Goal: Communication & Community: Participate in discussion

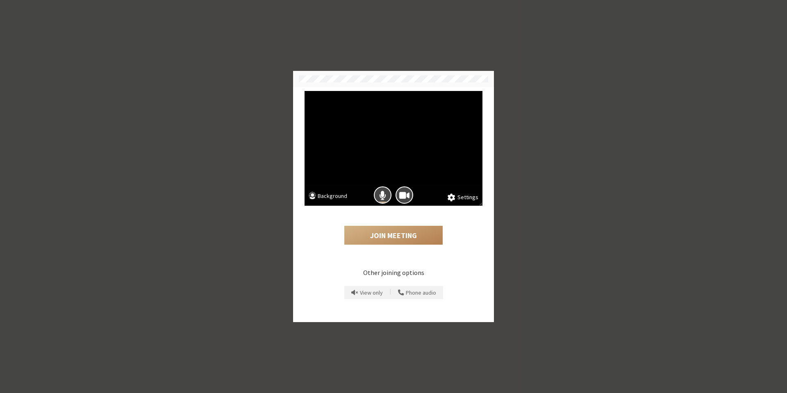
click at [317, 193] on button "Background" at bounding box center [328, 197] width 39 height 10
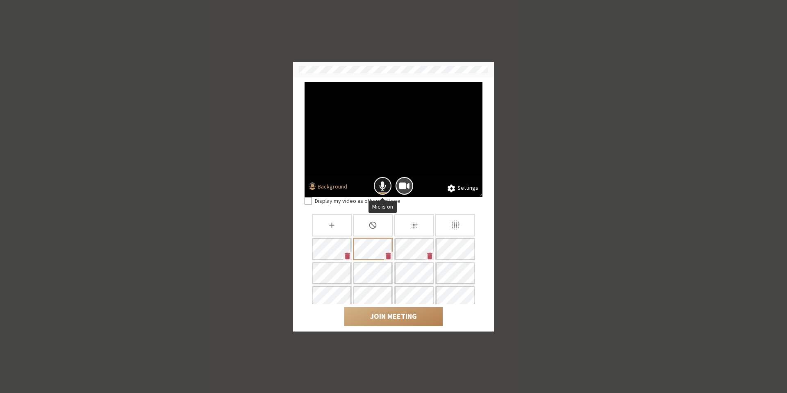
click at [381, 186] on span "Mic is on" at bounding box center [382, 185] width 7 height 11
click at [388, 316] on button "Join Meeting" at bounding box center [393, 316] width 98 height 19
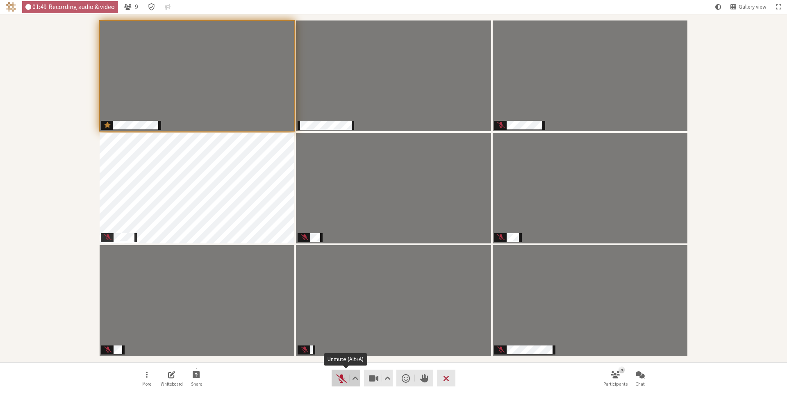
click at [344, 381] on span "Unmute (Alt+A)" at bounding box center [341, 378] width 11 height 11
click at [340, 380] on span "Mute (Alt+A)" at bounding box center [341, 378] width 11 height 11
click at [342, 376] on span "Unmute (Alt+A)" at bounding box center [341, 378] width 11 height 11
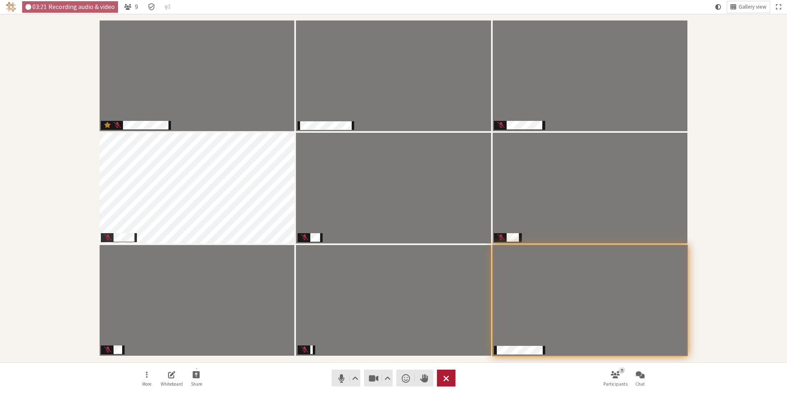
click at [446, 380] on span "Leave meeting" at bounding box center [446, 378] width 6 height 11
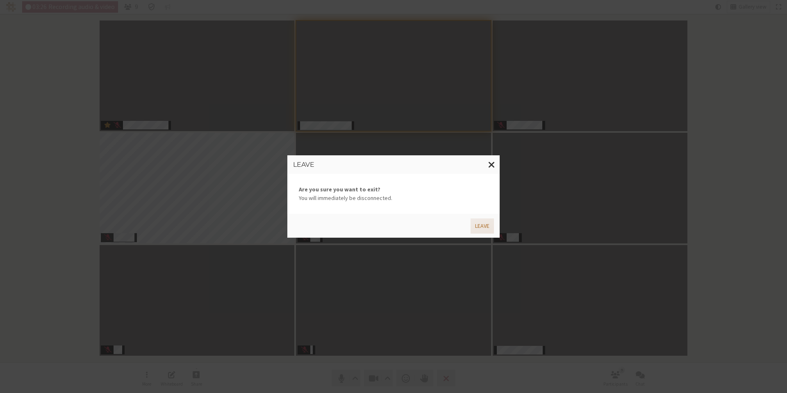
drag, startPoint x: 479, startPoint y: 224, endPoint x: 479, endPoint y: 157, distance: 67.2
click at [479, 157] on div "Leave Are you sure you want to exit? You will immediately be disconnected. Leave" at bounding box center [393, 196] width 212 height 83
click at [488, 164] on button "Close modal" at bounding box center [492, 164] width 16 height 19
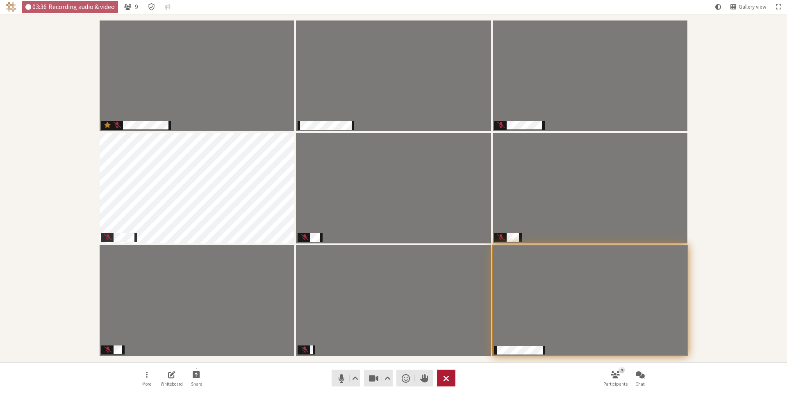
click at [444, 379] on span "Leave meeting" at bounding box center [446, 378] width 6 height 11
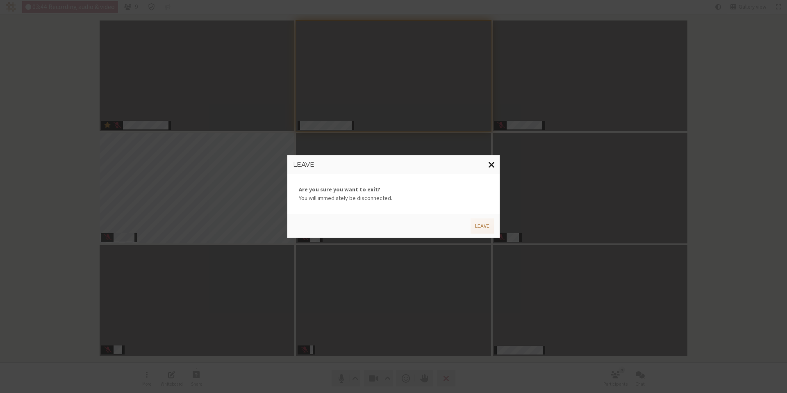
click at [490, 164] on span "Close modal" at bounding box center [491, 164] width 7 height 10
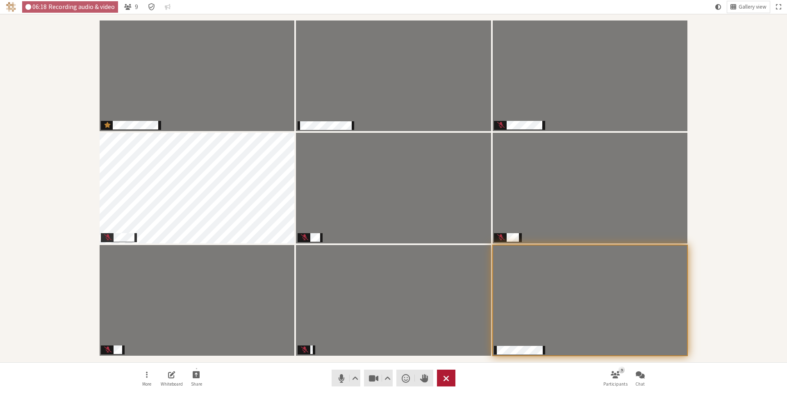
click at [450, 376] on button "Leave" at bounding box center [446, 378] width 18 height 17
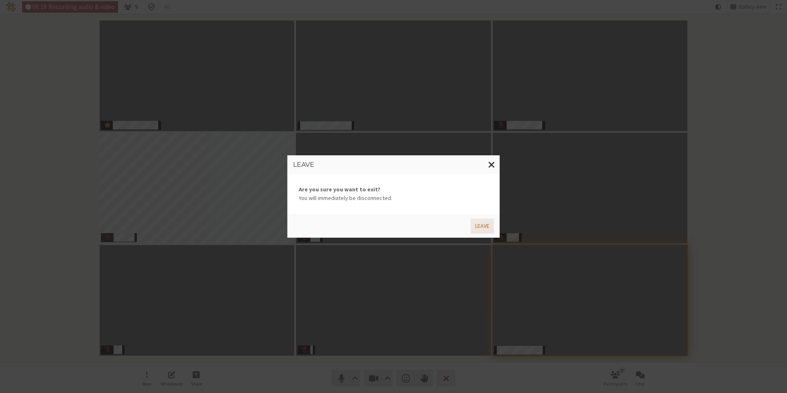
click at [481, 227] on button "Leave" at bounding box center [482, 225] width 23 height 15
